Goal: Complete application form

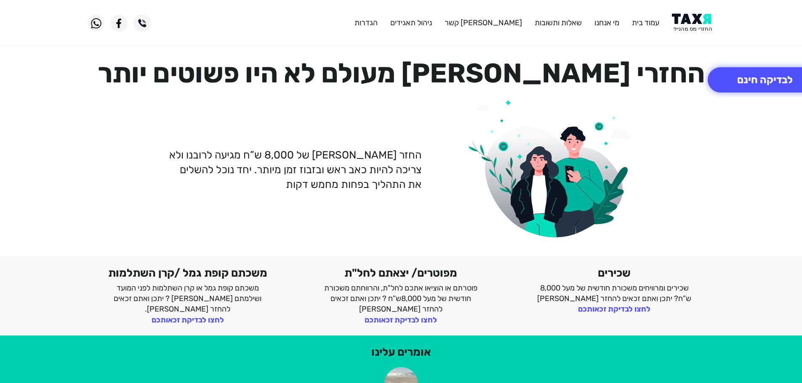
click at [699, 17] on img at bounding box center [693, 22] width 43 height 19
click at [689, 20] on img at bounding box center [693, 22] width 43 height 19
click at [697, 21] on img at bounding box center [693, 22] width 43 height 19
click at [748, 87] on button "לבדיקה חינם" at bounding box center [765, 79] width 114 height 25
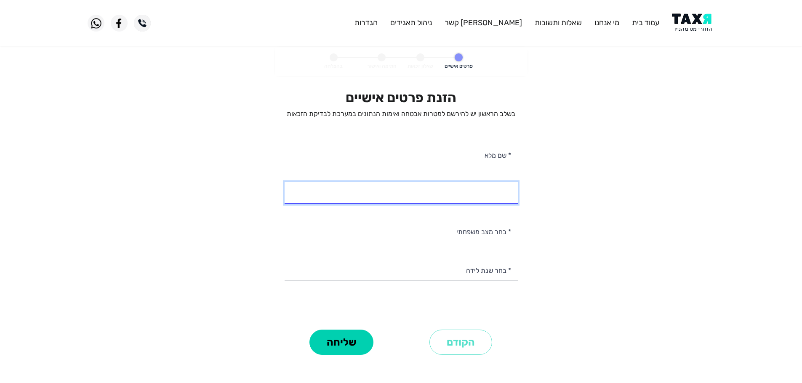
click at [503, 194] on input "* מספר טלפון" at bounding box center [401, 192] width 233 height 21
type input "053-5233064"
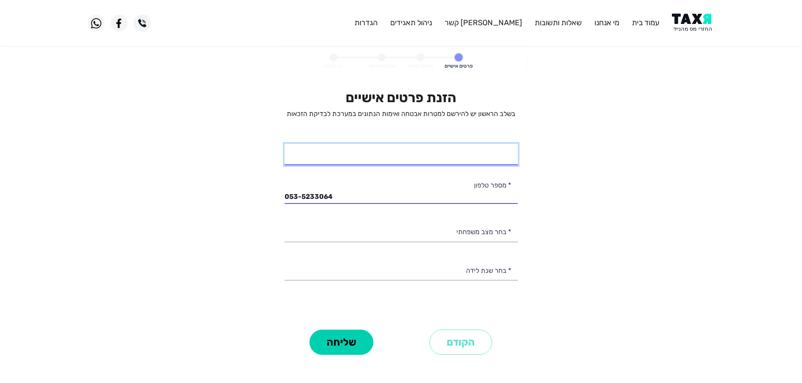
click at [443, 154] on input "* שם מלא" at bounding box center [401, 154] width 233 height 21
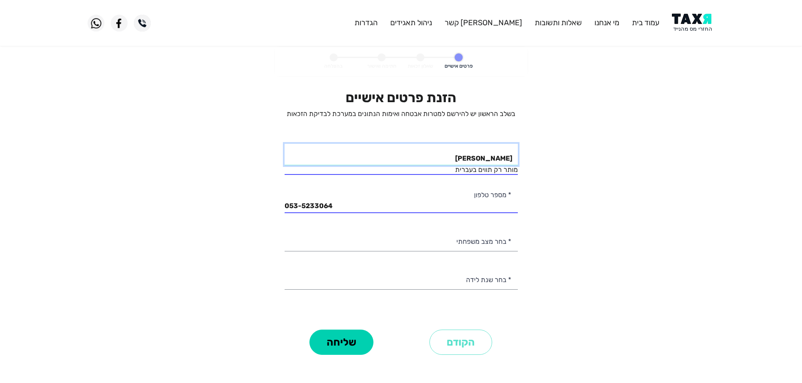
type input "דבורה אנעים"
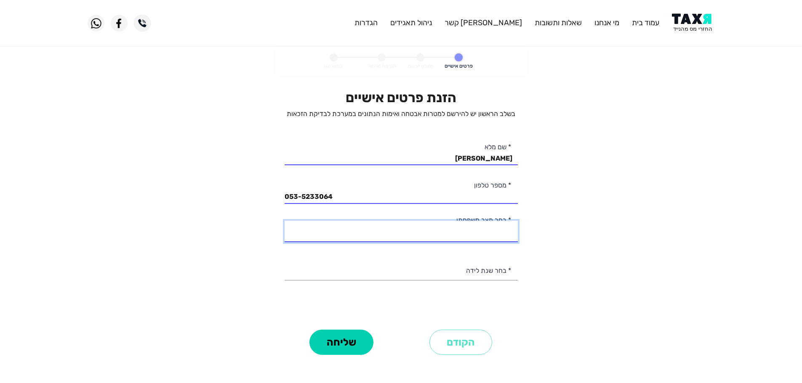
click at [487, 243] on div "הזנת פרטים אישיים בשלב הראשון יש להירשם למטרות אבטחה ואימות הנתונים במערכת לבדי…" at bounding box center [401, 209] width 233 height 238
select select "3: Divorced"
click at [285, 221] on select "רווק/ה נשוי/אה גרוש/ה אלמן/נה" at bounding box center [401, 231] width 233 height 21
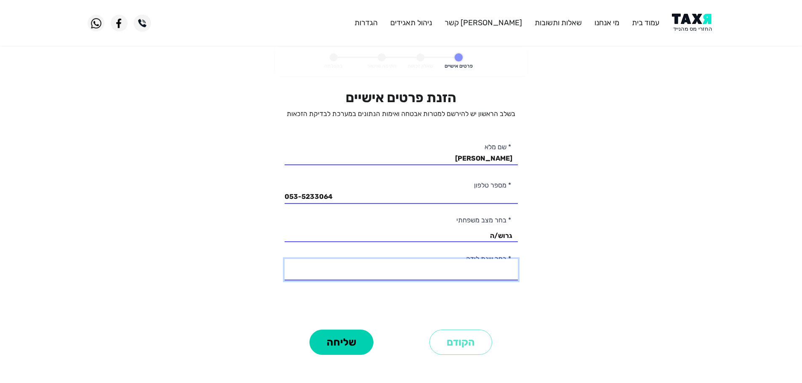
click at [503, 276] on select "2003 2002 2001 2000 1999 1998 1997 1996 1995 1994 1993 1992 1991 1990 1989 1988…" at bounding box center [401, 269] width 233 height 21
select select "31: 1973"
click at [285, 259] on select "2003 2002 2001 2000 1999 1998 1997 1996 1995 1994 1993 1992 1991 1990 1989 1988…" at bounding box center [401, 269] width 233 height 21
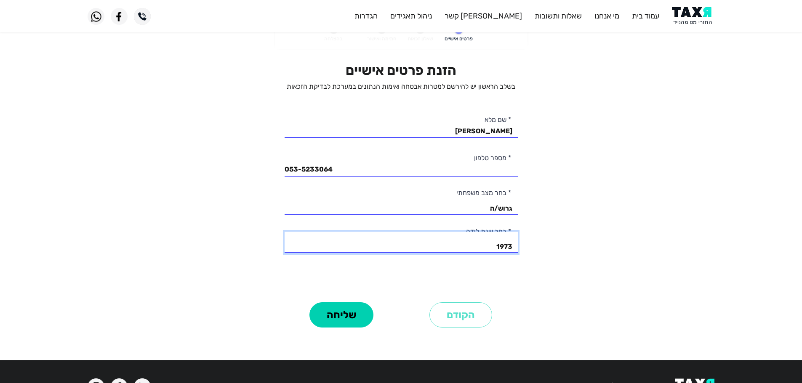
scroll to position [42, 0]
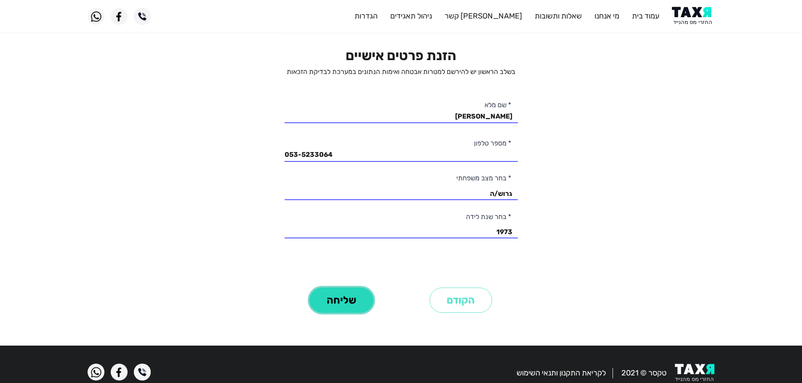
click at [354, 300] on button "שליחה" at bounding box center [341, 300] width 64 height 25
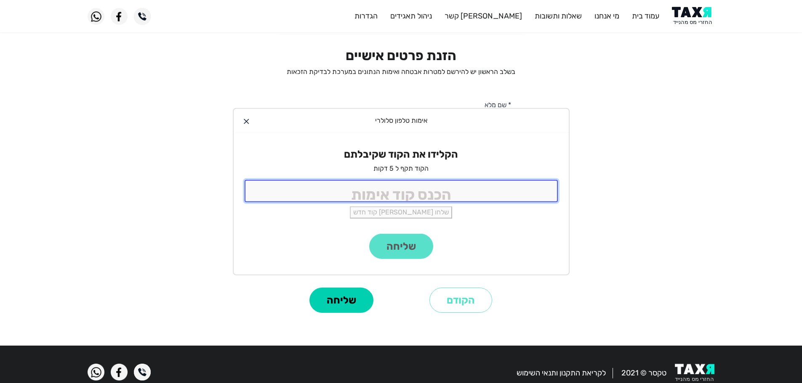
click at [429, 196] on input "tel" at bounding box center [401, 191] width 313 height 22
type input "2"
type input "9988"
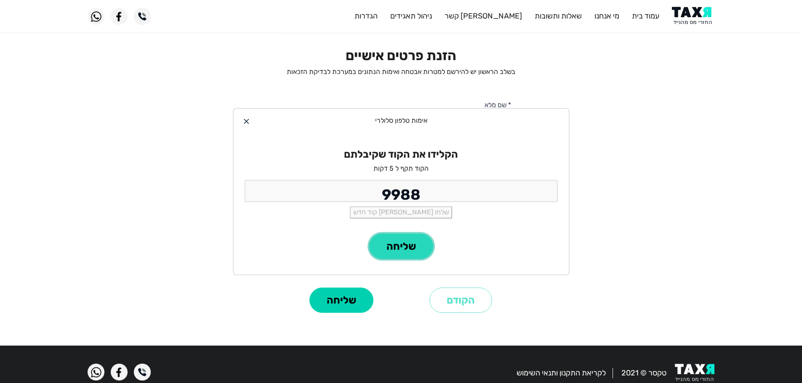
click at [394, 255] on button "שליחה" at bounding box center [401, 246] width 64 height 25
